Goal: Task Accomplishment & Management: Use online tool/utility

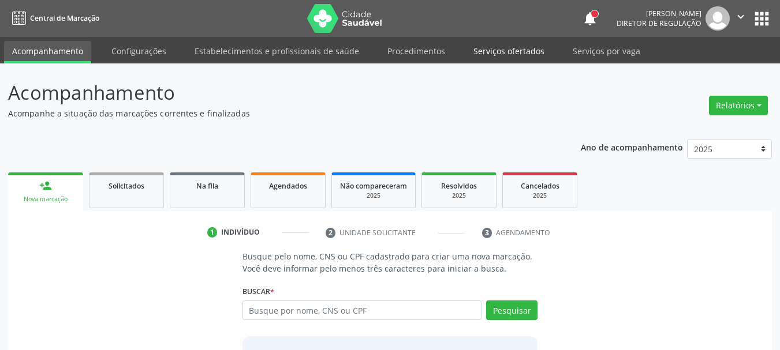
click at [470, 44] on link "Serviços ofertados" at bounding box center [508, 51] width 87 height 20
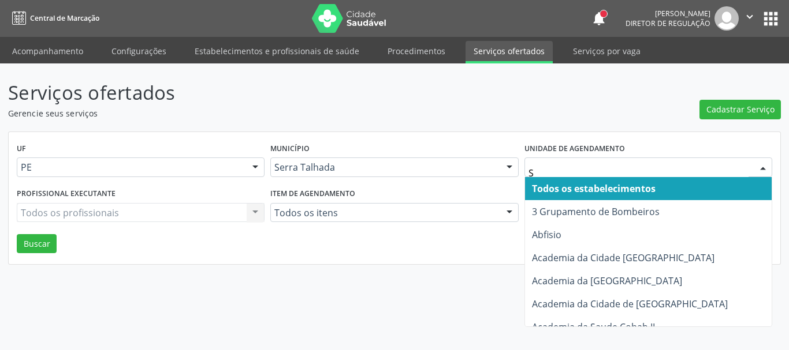
type input "S B"
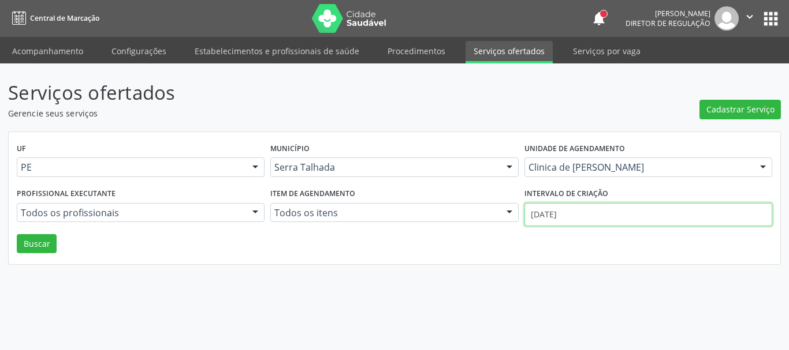
click at [581, 215] on input "01/10/2025" at bounding box center [648, 214] width 248 height 23
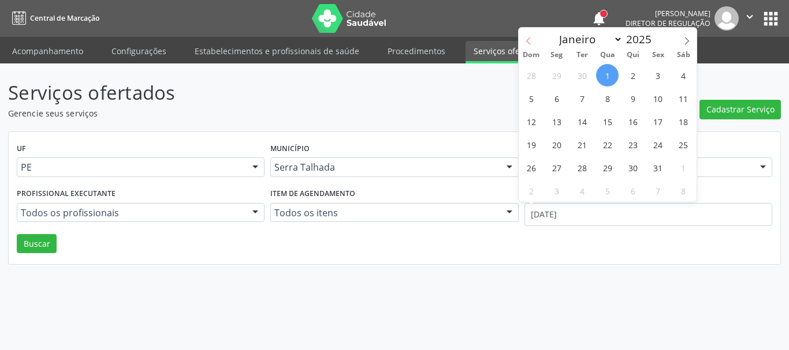
click at [532, 32] on span at bounding box center [528, 38] width 20 height 20
select select "8"
click at [555, 72] on span "1" at bounding box center [556, 75] width 23 height 23
type input "01/09/2025"
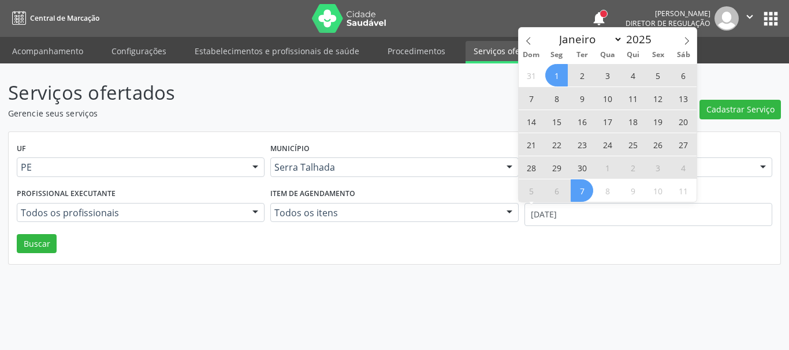
click at [585, 183] on span "7" at bounding box center [581, 191] width 23 height 23
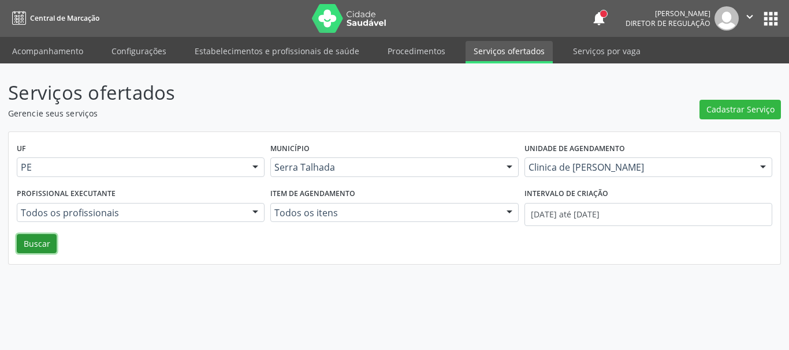
click at [33, 245] on button "Buscar" at bounding box center [37, 244] width 40 height 20
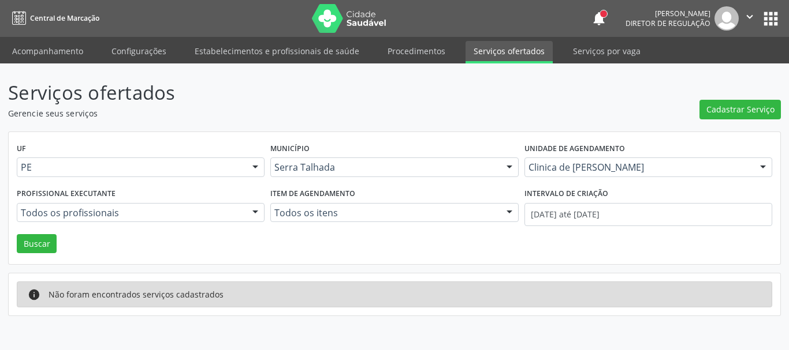
drag, startPoint x: 567, startPoint y: 143, endPoint x: 567, endPoint y: 159, distance: 16.2
click at [567, 144] on label "Unidade de agendamento" at bounding box center [574, 149] width 100 height 18
click at [567, 160] on div "Clinica de Olhos Belfort" at bounding box center [648, 168] width 248 height 20
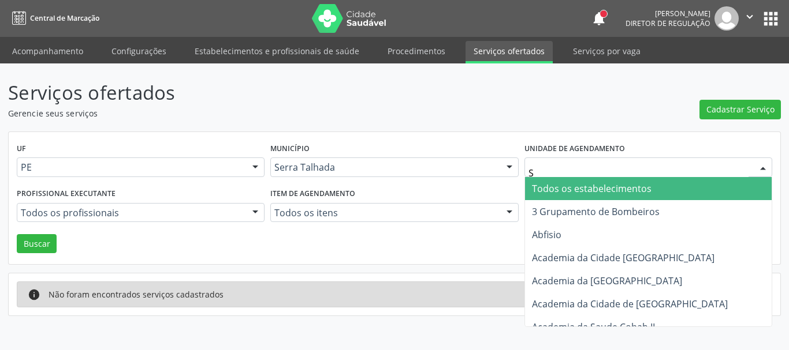
type input "S B"
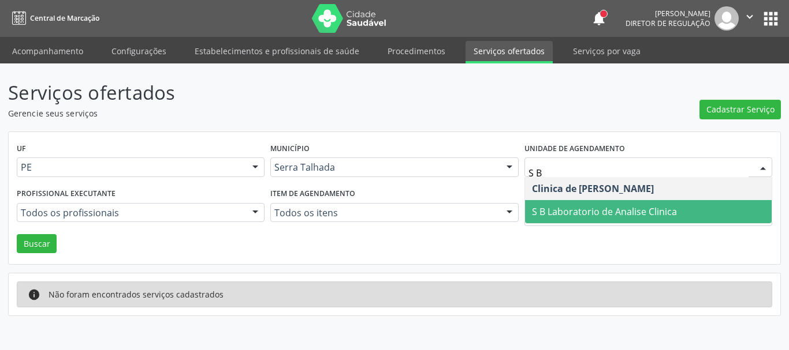
click at [569, 219] on span "S B Laboratorio de Analise Clinica" at bounding box center [648, 211] width 246 height 23
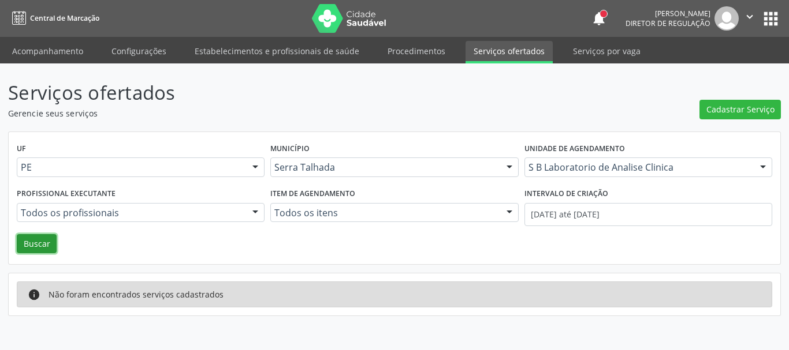
click at [33, 253] on button "Buscar" at bounding box center [37, 244] width 40 height 20
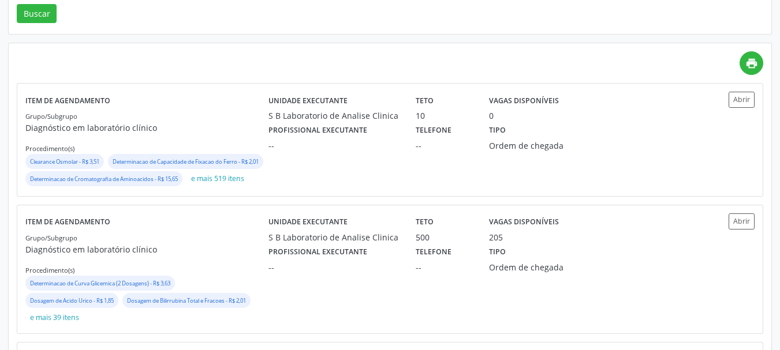
scroll to position [231, 0]
click at [380, 297] on div "Unidade executante S B Laboratorio de Analise Clinica Teto 500 Vagas disponívei…" at bounding box center [480, 269] width 425 height 112
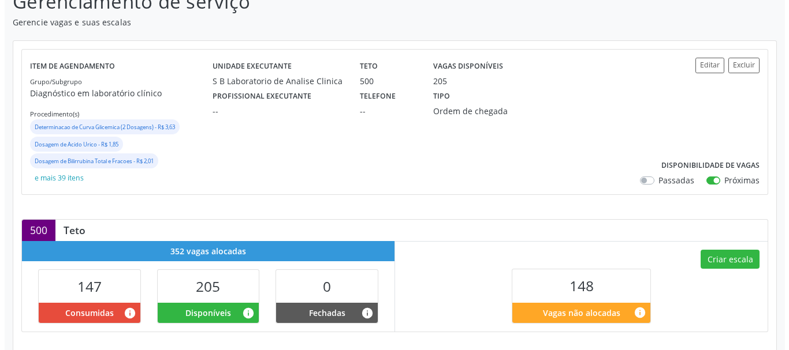
scroll to position [173, 0]
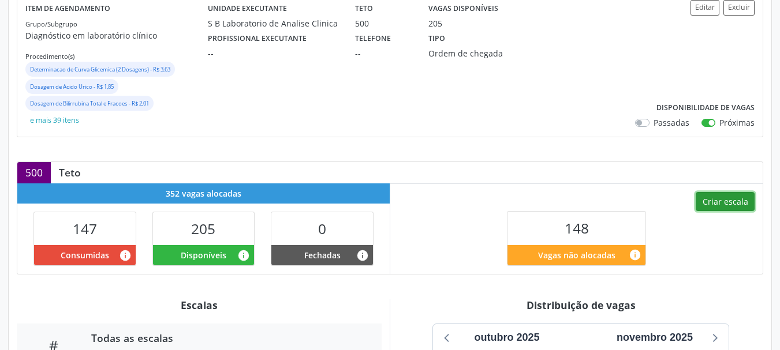
click at [722, 202] on button "Criar escala" at bounding box center [725, 202] width 59 height 20
select select "9"
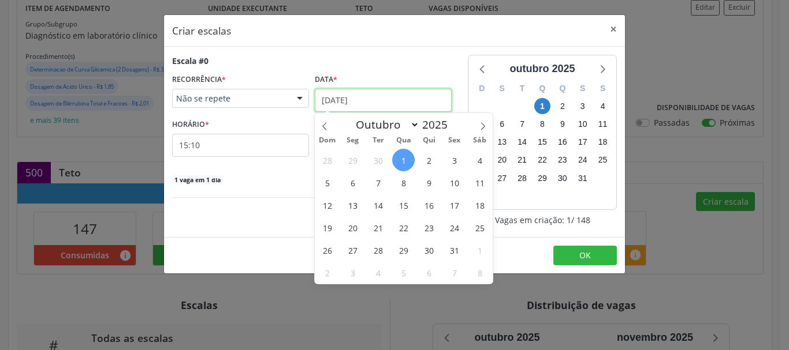
click at [359, 105] on input "[DATE]" at bounding box center [383, 100] width 137 height 23
click at [348, 186] on span "6" at bounding box center [352, 182] width 23 height 23
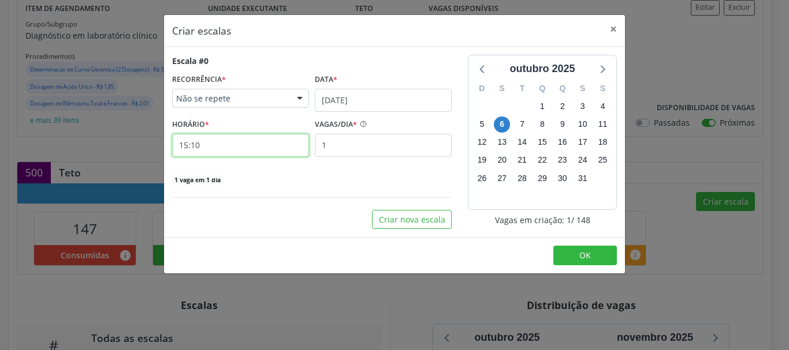
click at [251, 141] on input "15:10" at bounding box center [240, 145] width 137 height 23
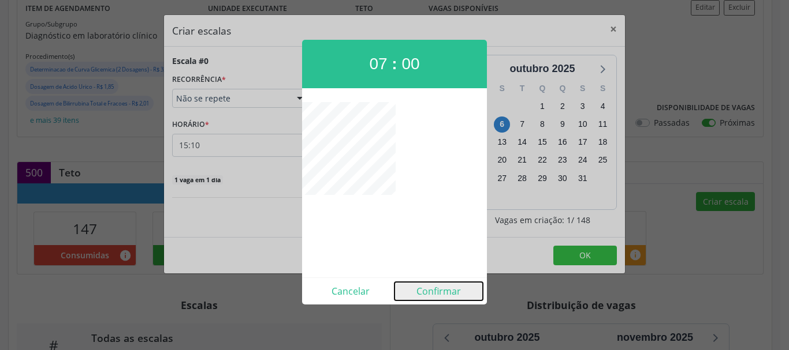
click at [425, 290] on button "Confirmar" at bounding box center [438, 291] width 88 height 18
type input "07:00"
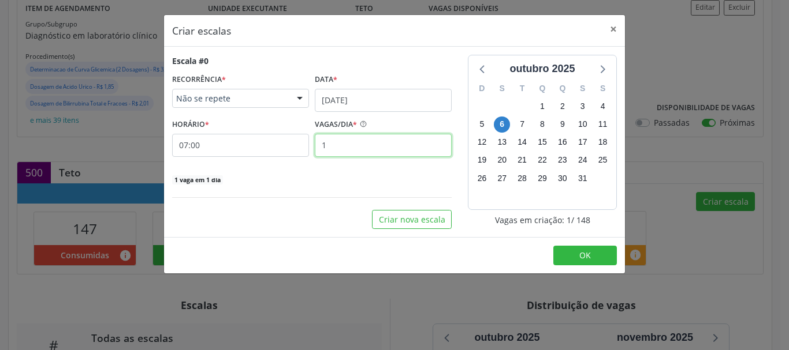
click at [375, 141] on input "1" at bounding box center [383, 145] width 137 height 23
type input "12"
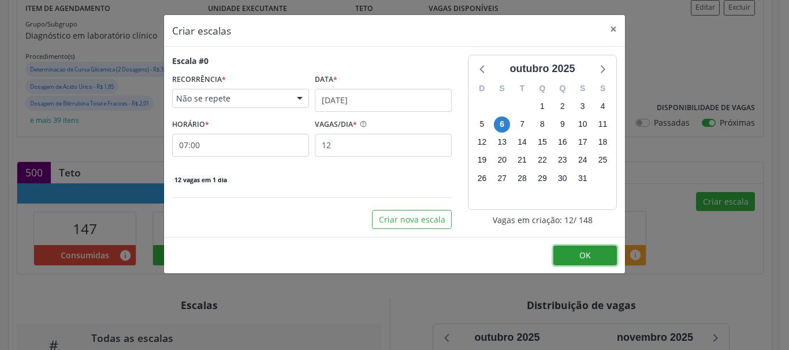
click at [572, 247] on button "OK" at bounding box center [584, 256] width 63 height 20
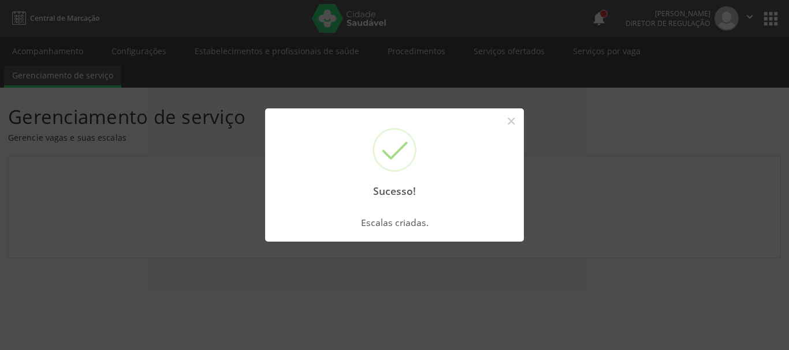
scroll to position [0, 0]
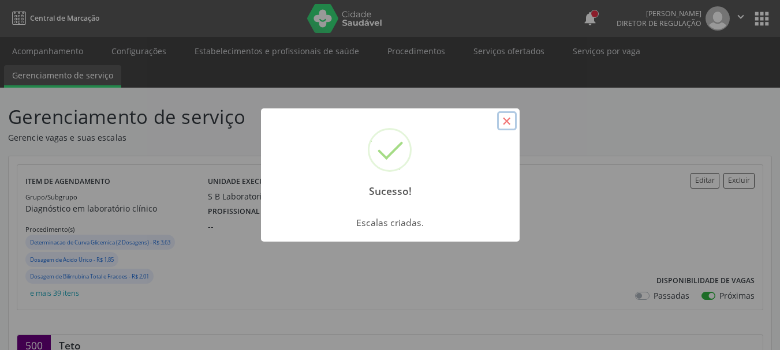
click at [502, 125] on button "×" at bounding box center [507, 121] width 20 height 20
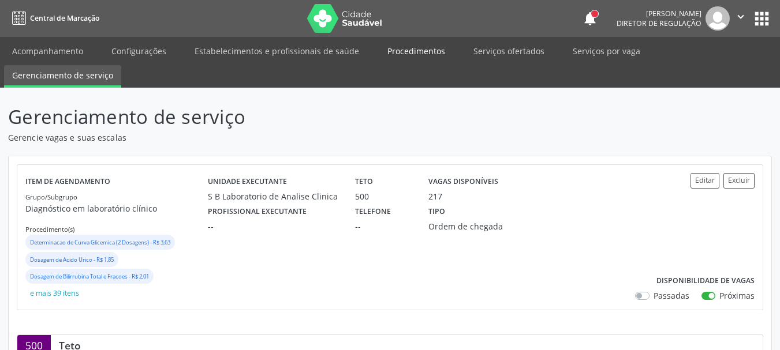
click at [400, 44] on link "Procedimentos" at bounding box center [416, 51] width 74 height 20
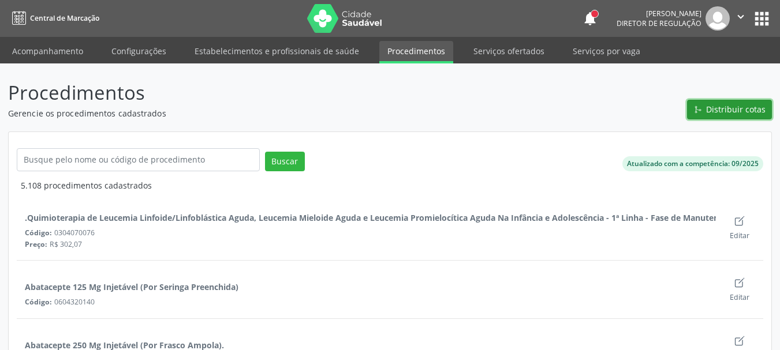
click at [718, 110] on span "Distribuir cotas" at bounding box center [735, 109] width 59 height 12
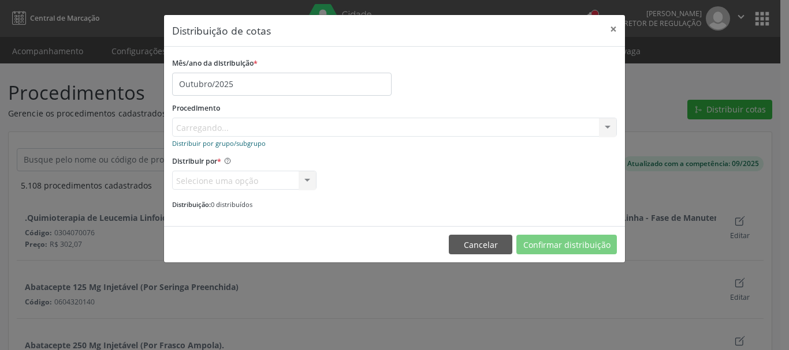
click at [211, 143] on small "Distribuir por grupo/subgrupo" at bounding box center [219, 143] width 94 height 9
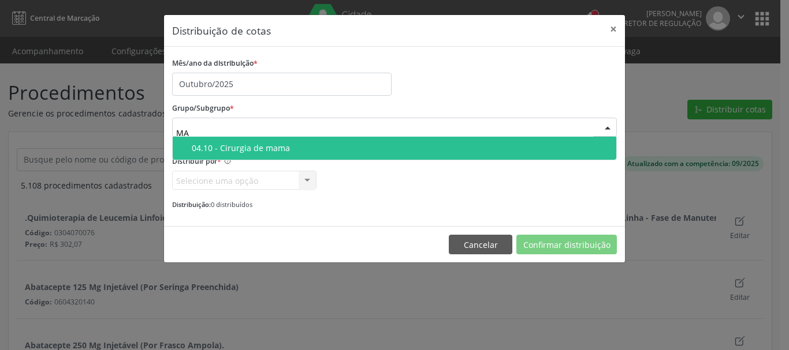
type input "M"
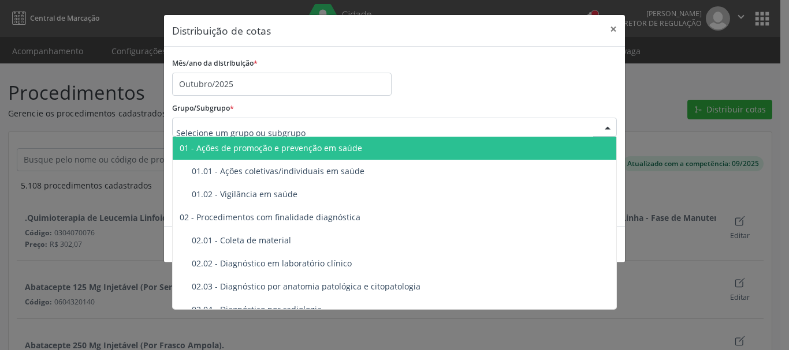
click at [569, 104] on div "Grupo/Subgrupo * 01 - Ações de promoção e prevenção em saúde 01.01 - Ações cole…" at bounding box center [394, 118] width 444 height 37
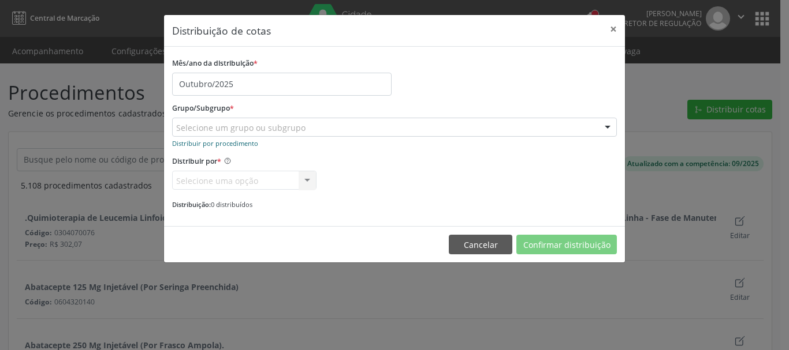
click at [217, 147] on small "Distribuir por procedimento" at bounding box center [215, 143] width 86 height 9
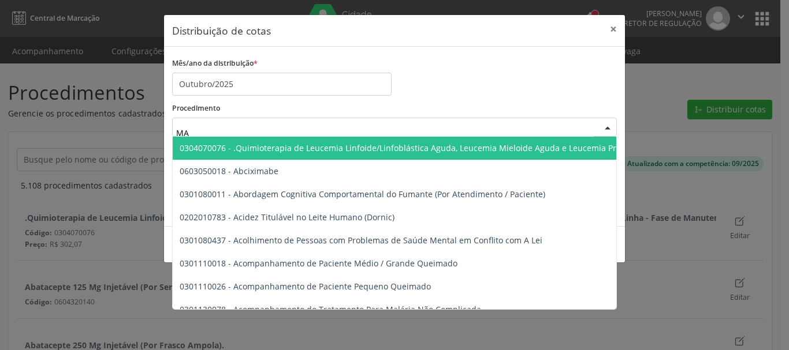
type input "M"
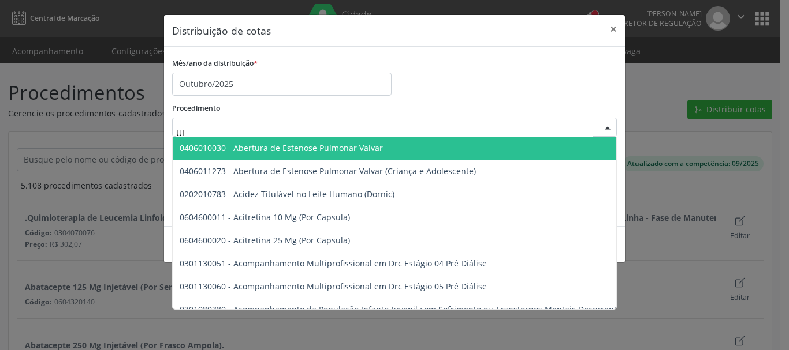
type input "U"
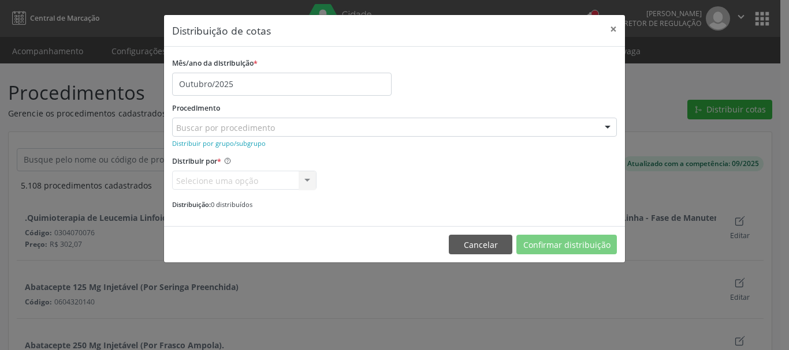
click at [535, 53] on div "Mês/ano da distribuição * Outubro/2025 Procedimento Buscar por procedimento 030…" at bounding box center [394, 137] width 461 height 180
click at [191, 144] on small "Distribuir por grupo/subgrupo" at bounding box center [219, 143] width 94 height 9
click at [210, 142] on small "Distribuir por procedimento" at bounding box center [215, 143] width 86 height 9
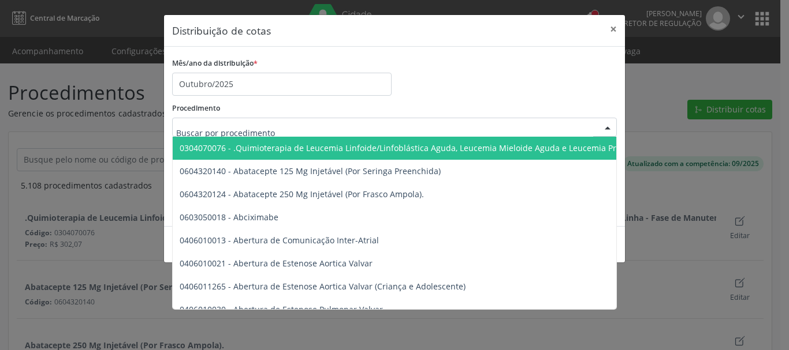
drag, startPoint x: 210, startPoint y: 142, endPoint x: 210, endPoint y: 126, distance: 15.6
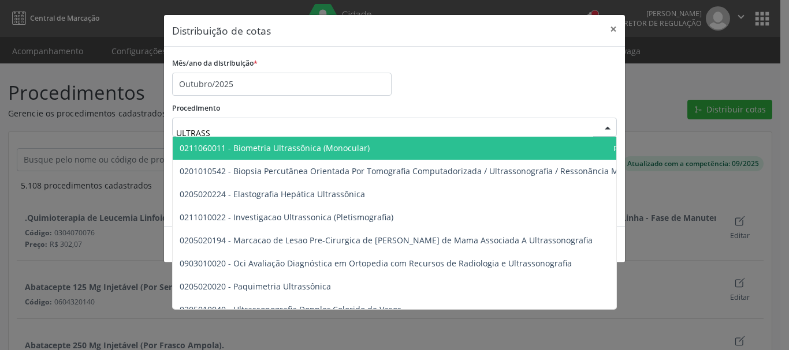
click at [404, 115] on div "Procedimento ULTRASS 0211060011 - Biometria Ultrassônica (Monocular) 0201010542…" at bounding box center [394, 118] width 444 height 37
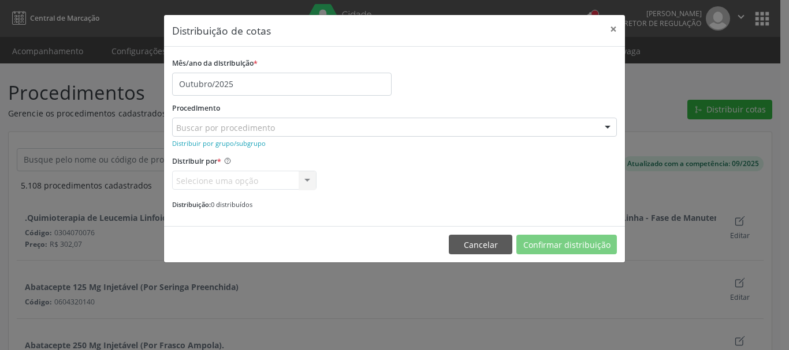
click at [364, 124] on div "Buscar por procedimento" at bounding box center [394, 128] width 444 height 20
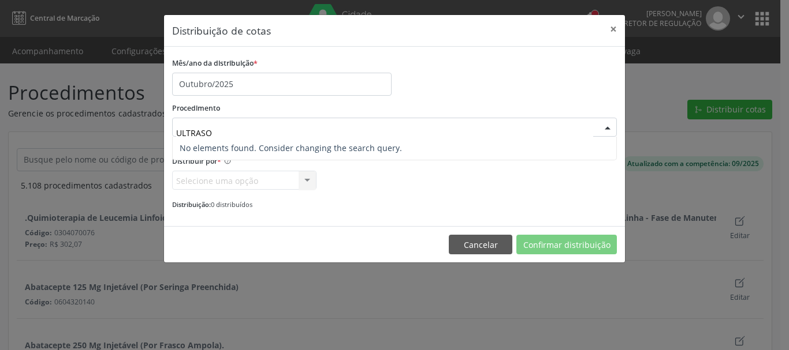
type input "ULTRAS"
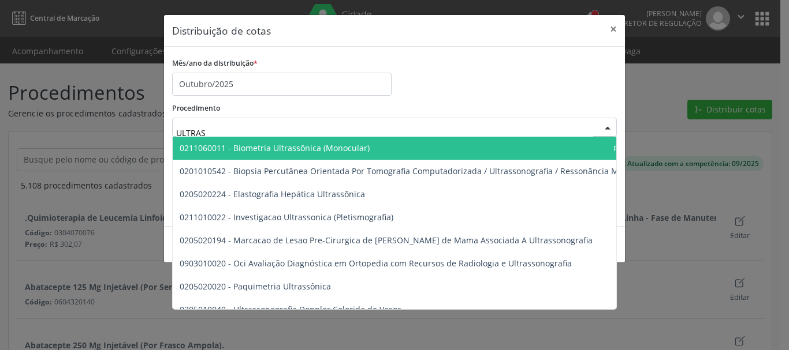
click at [434, 80] on div "Mês/ano da distribuição * Outubro/2025" at bounding box center [394, 75] width 450 height 41
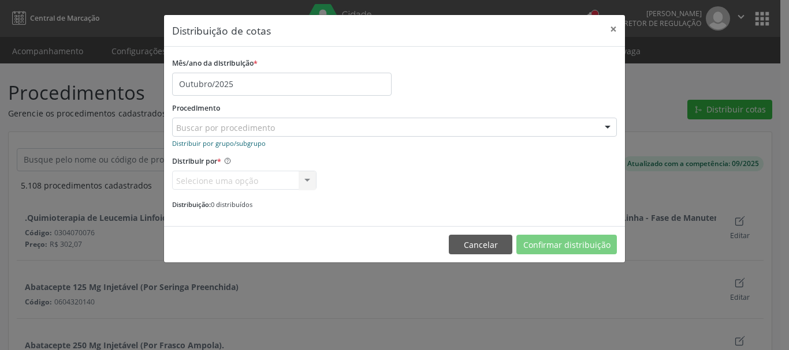
click at [249, 144] on small "Distribuir por grupo/subgrupo" at bounding box center [219, 143] width 94 height 9
click at [249, 144] on small "Distribuir por procedimento" at bounding box center [215, 143] width 86 height 9
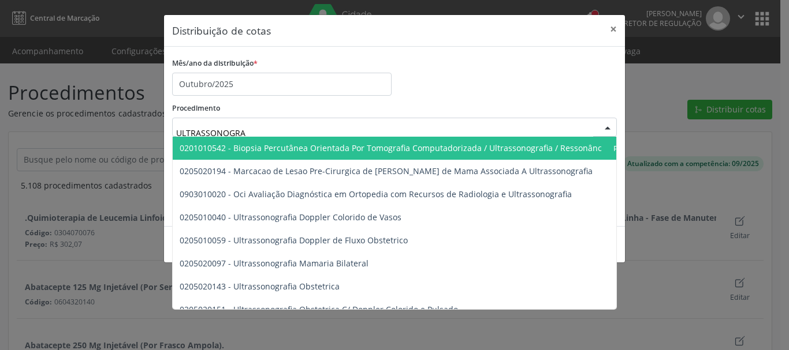
type input "ULTRASSONOGR"
drag, startPoint x: 545, startPoint y: 76, endPoint x: 675, endPoint y: 80, distance: 130.0
click at [565, 78] on div "Mês/ano da distribuição * Outubro/2025" at bounding box center [394, 75] width 450 height 41
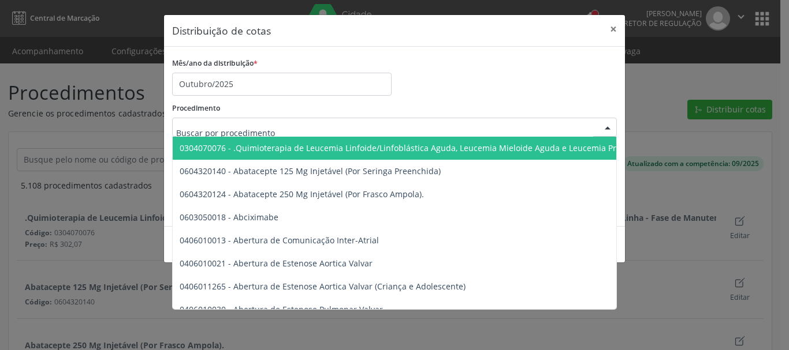
click at [422, 109] on div "Procedimento 0304070076 - .Quimioterapia de Leucemia Linfoide/Linfoblástica Agu…" at bounding box center [394, 118] width 444 height 37
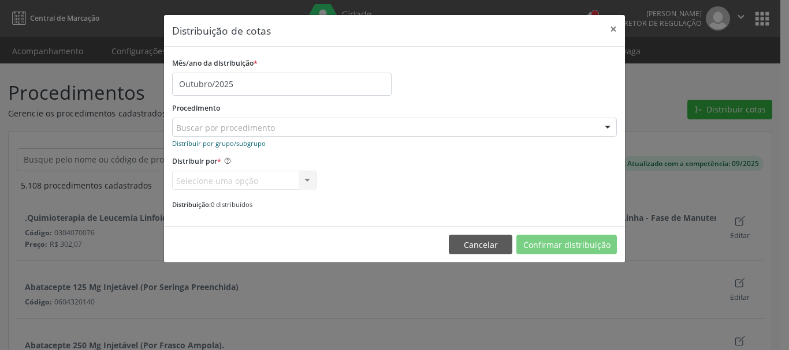
click at [243, 147] on small "Distribuir por grupo/subgrupo" at bounding box center [219, 143] width 94 height 9
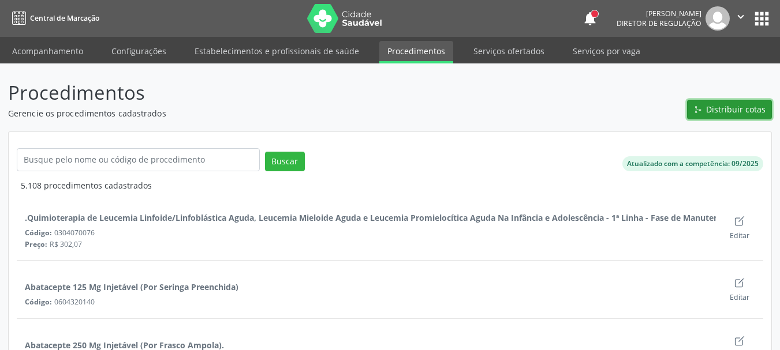
click at [744, 107] on span "Distribuir cotas" at bounding box center [735, 109] width 59 height 12
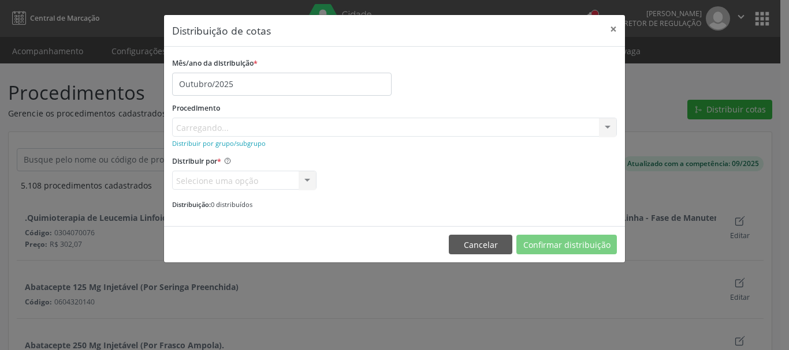
click at [214, 126] on div "Procedimento [GEOGRAPHIC_DATA]... No elements found. Consider changing the sear…" at bounding box center [394, 118] width 444 height 37
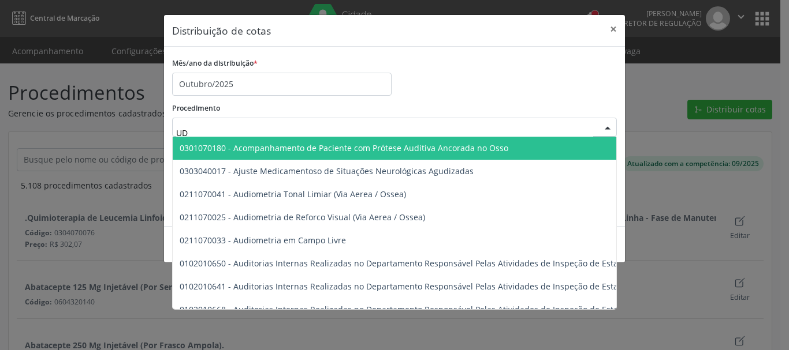
type input "U"
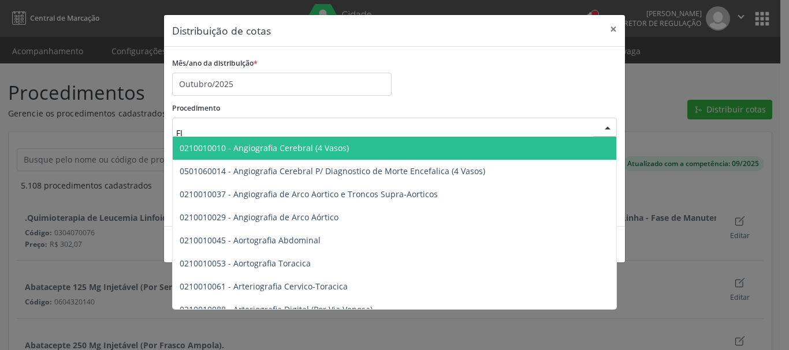
type input "F"
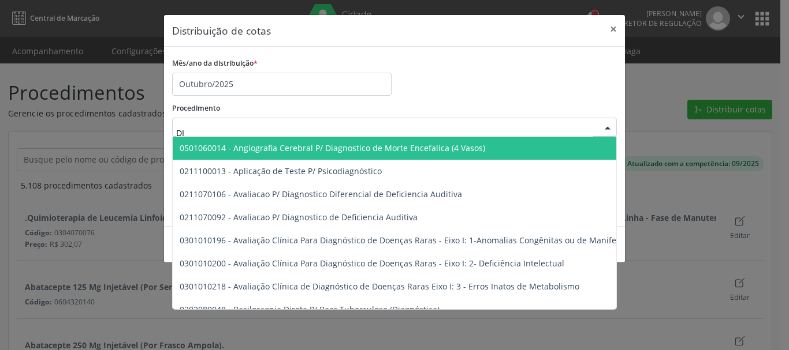
type input "D"
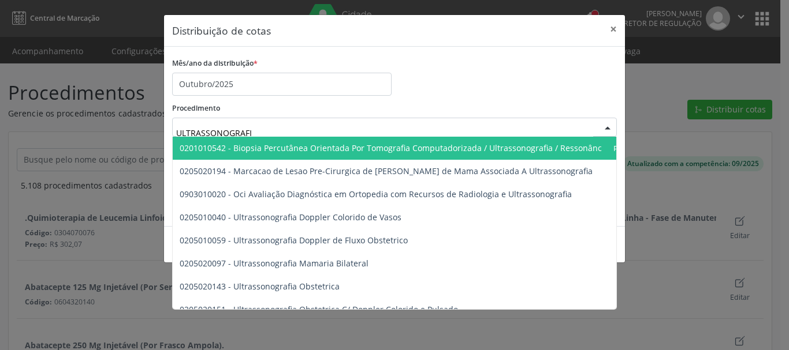
type input "ULTRASSONOGRAFIA"
click at [450, 91] on div "Mês/ano da distribuição * Outubro/2025" at bounding box center [394, 75] width 450 height 41
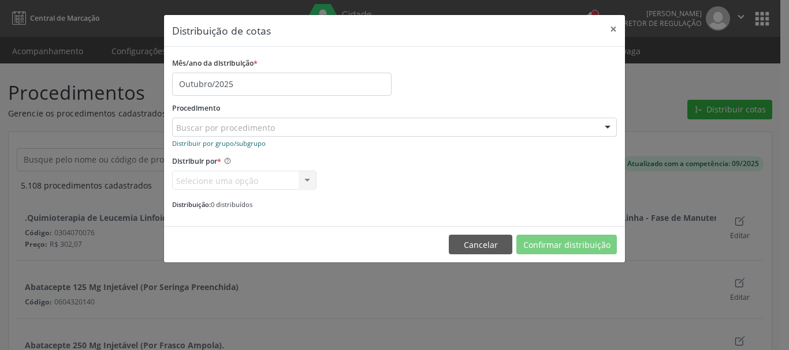
click at [217, 141] on small "Distribuir por grupo/subgrupo" at bounding box center [219, 143] width 94 height 9
click at [237, 143] on small "Distribuir por procedimento" at bounding box center [215, 143] width 86 height 9
click at [199, 145] on small "Distribuir por grupo/subgrupo" at bounding box center [219, 143] width 94 height 9
click at [199, 145] on small "Distribuir por procedimento" at bounding box center [215, 143] width 86 height 9
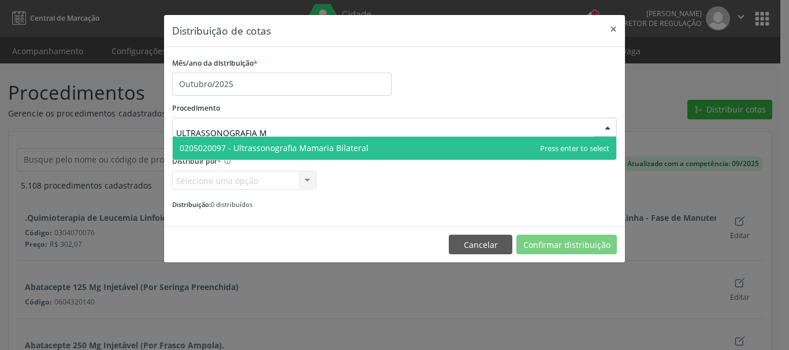
type input "ULTRASSONOGRAFIA MA"
click at [439, 152] on span "0205020097 - Ultrassonografia Mamaria Bilateral" at bounding box center [394, 148] width 443 height 23
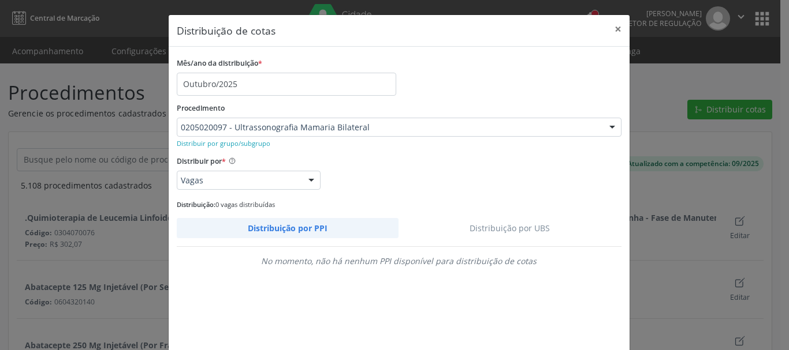
click at [527, 233] on link "Distribuição por UBS" at bounding box center [509, 228] width 223 height 20
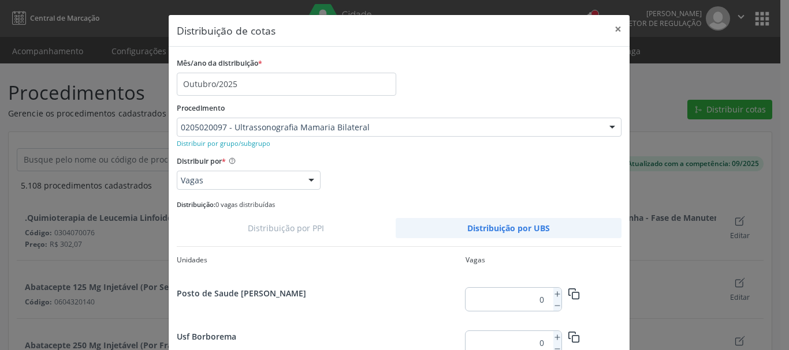
scroll to position [1513, 0]
click at [553, 334] on icon at bounding box center [557, 338] width 8 height 8
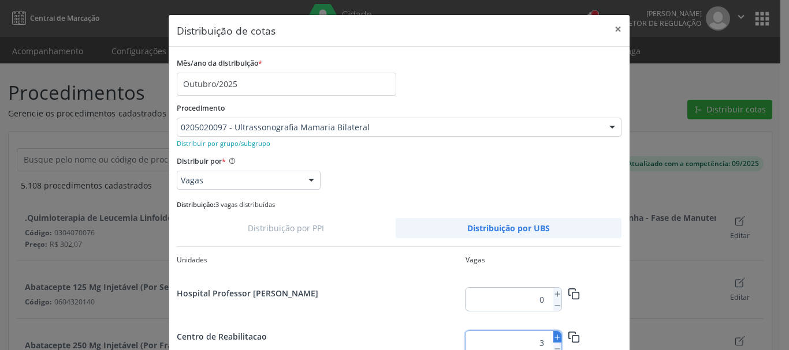
type input "4"
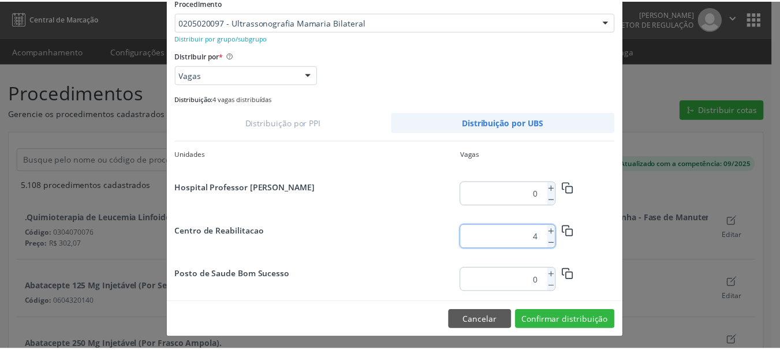
scroll to position [109, 0]
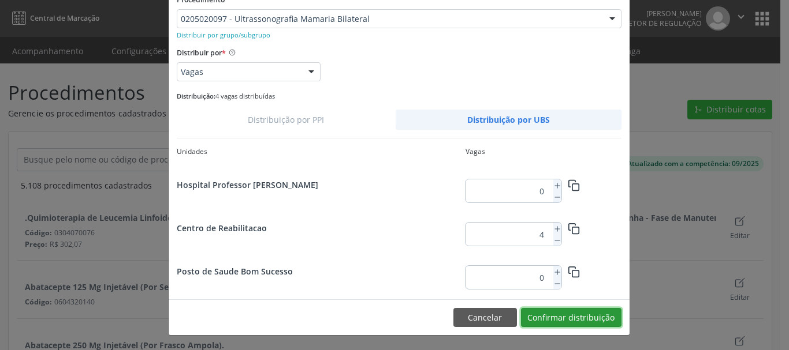
click at [610, 319] on button "Confirmar distribuição" at bounding box center [571, 318] width 100 height 20
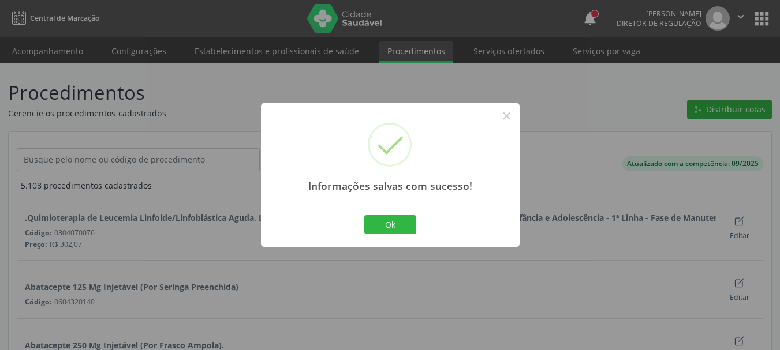
scroll to position [0, 0]
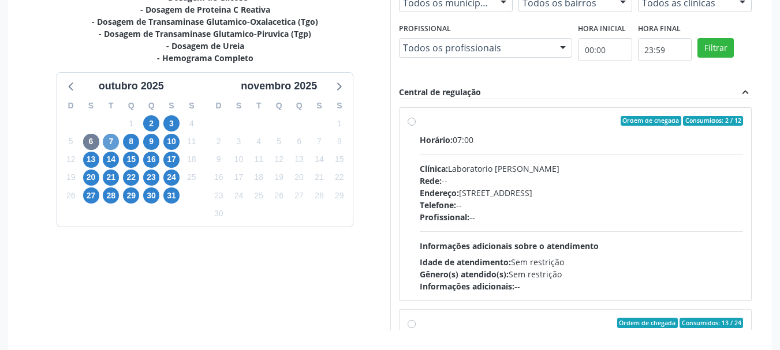
scroll to position [384, 0]
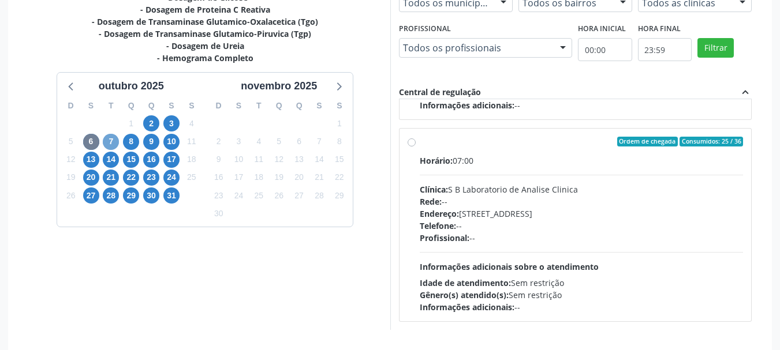
click at [115, 139] on span "7" at bounding box center [111, 142] width 16 height 16
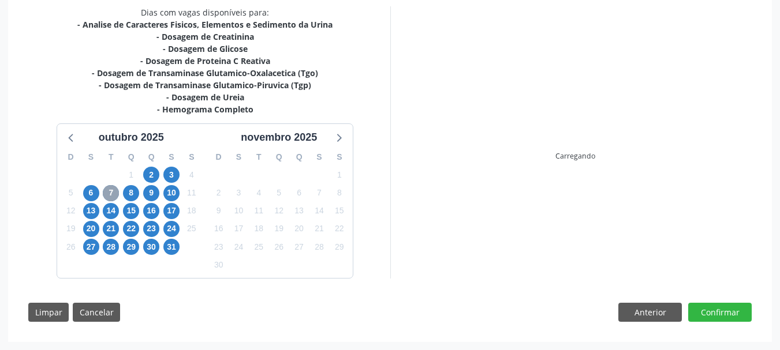
scroll to position [303, 0]
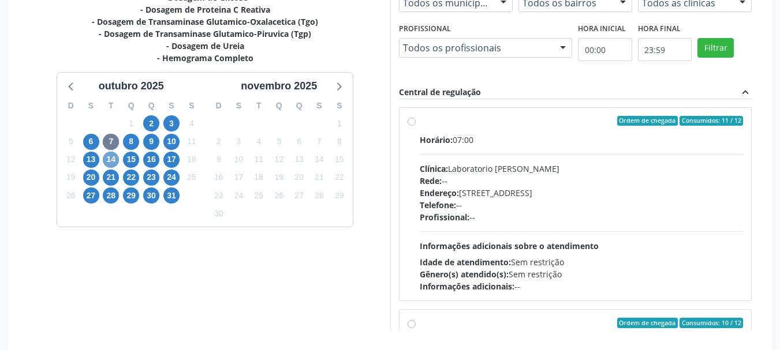
click at [109, 164] on span "14" at bounding box center [111, 160] width 16 height 16
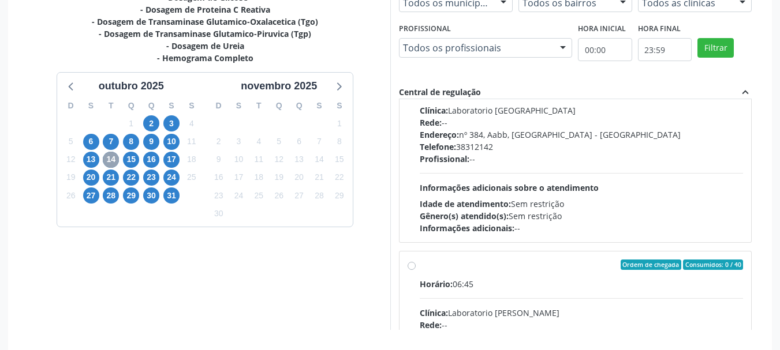
scroll to position [58, 0]
click at [545, 165] on div "Profissional: --" at bounding box center [582, 160] width 324 height 12
click at [416, 69] on input "Ordem de chegada Consumidos: 14 / 40 Horário: 06:45 Clínica: Laboratorio Sao Fr…" at bounding box center [412, 63] width 8 height 10
radio input "true"
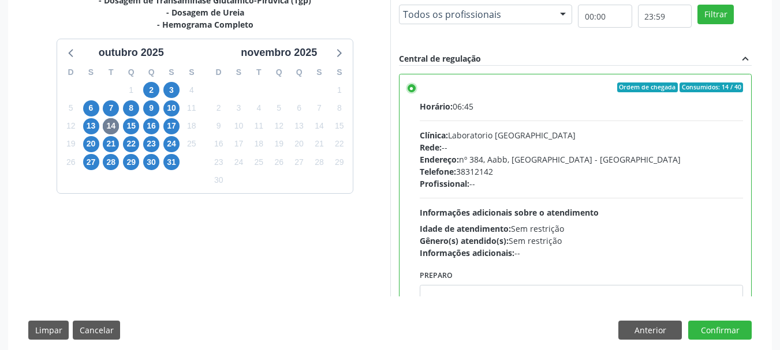
scroll to position [354, 0]
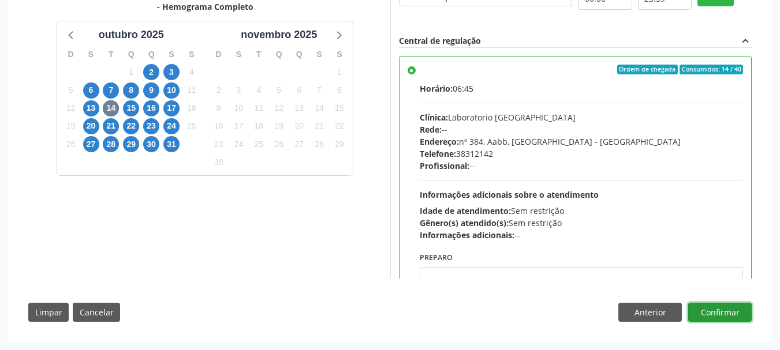
click at [740, 316] on button "Confirmar" at bounding box center [719, 313] width 63 height 20
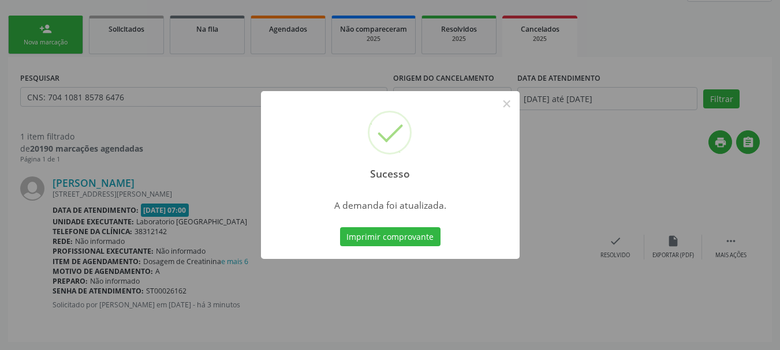
scroll to position [0, 0]
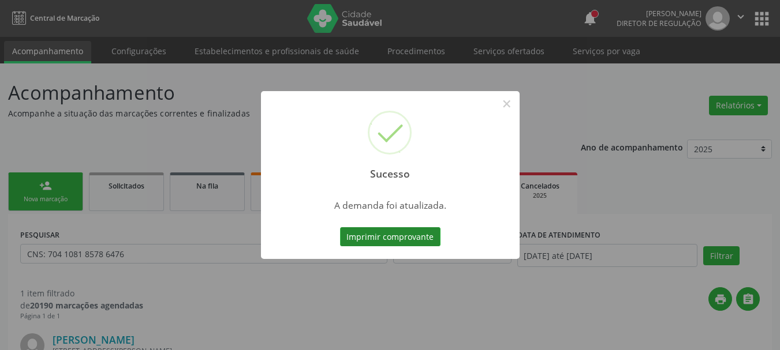
click at [396, 231] on button "Imprimir comprovante" at bounding box center [390, 237] width 100 height 20
